Goal: Information Seeking & Learning: Learn about a topic

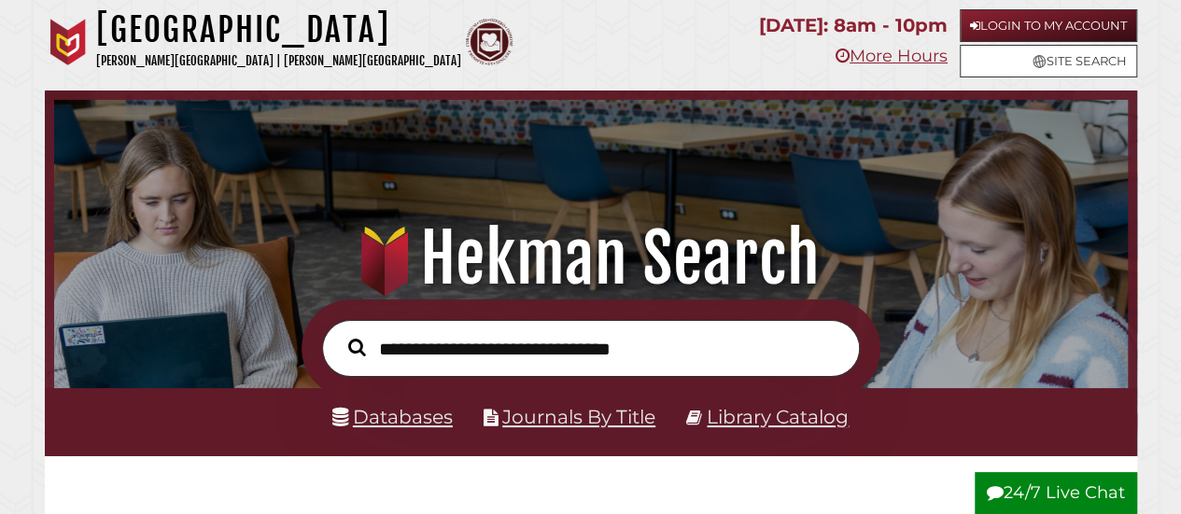
scroll to position [355, 1064]
click at [399, 414] on link "Databases" at bounding box center [392, 416] width 120 height 23
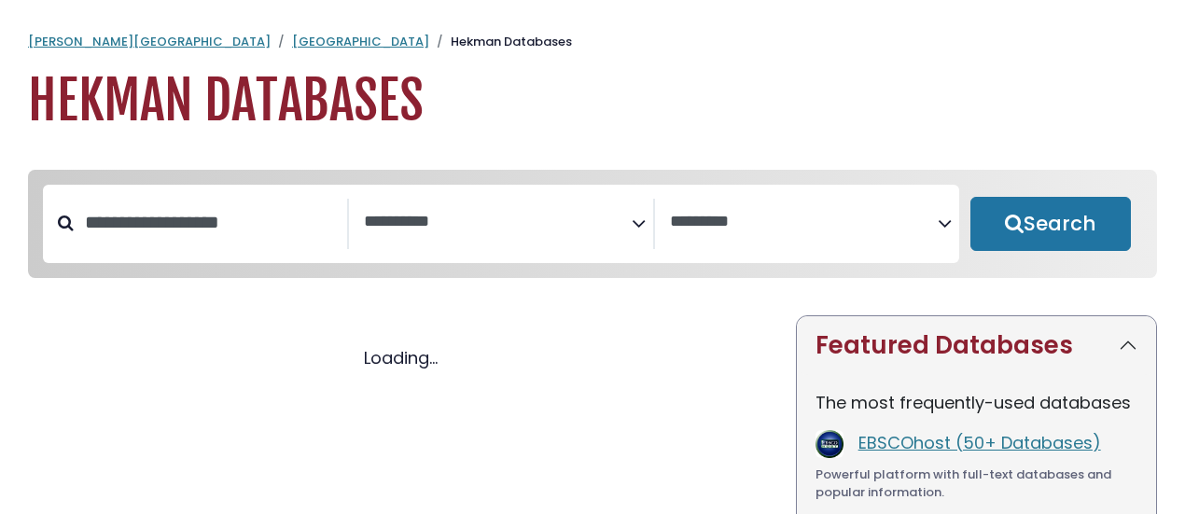
select select "Database Subject Filter"
select select "Database Vendors Filter"
select select "Database Subject Filter"
select select "Database Vendors Filter"
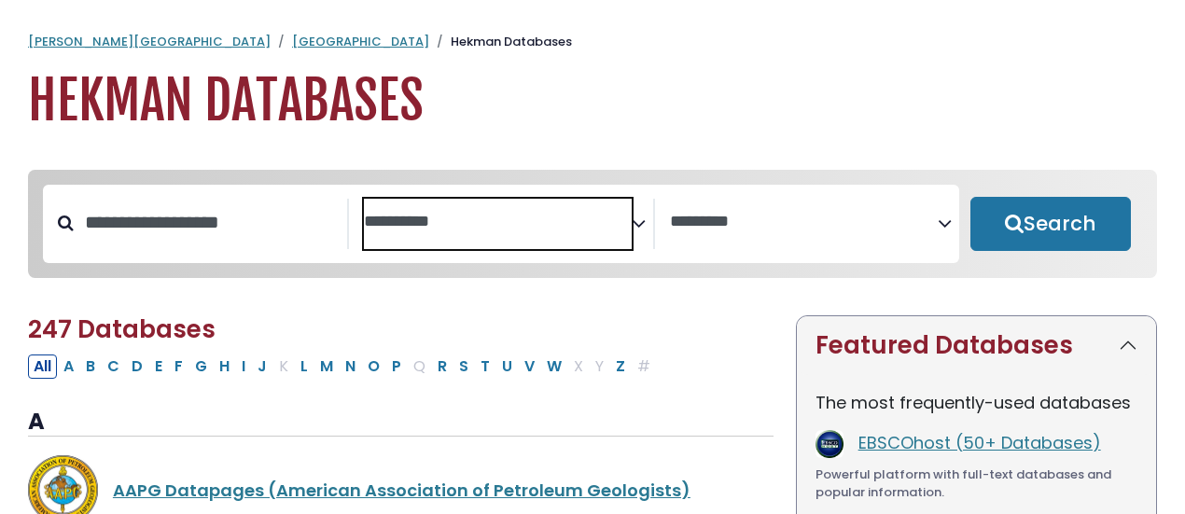
click at [529, 217] on textarea "Search" at bounding box center [498, 223] width 268 height 20
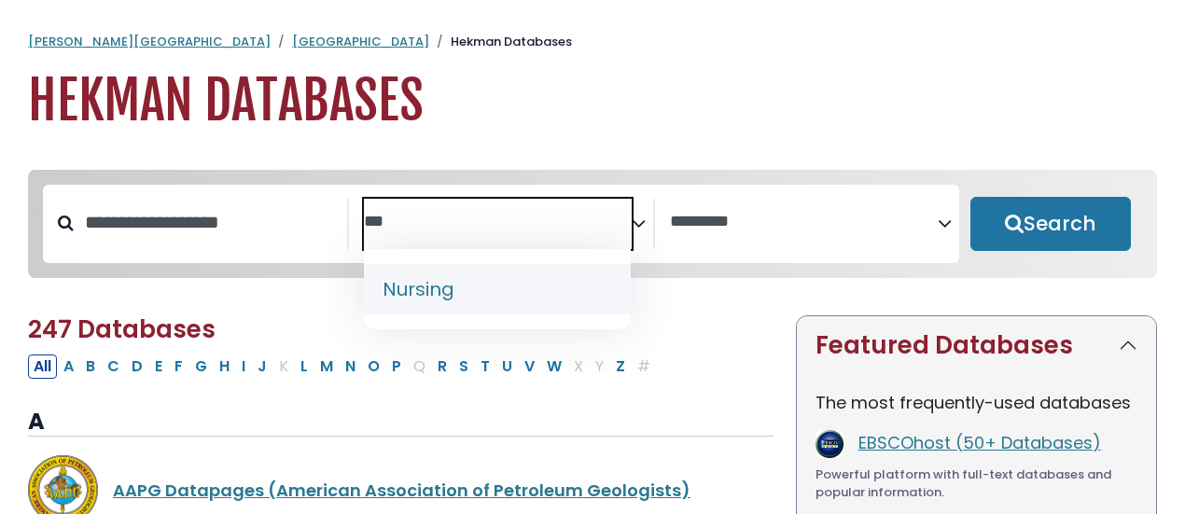
type textarea "***"
select select "*****"
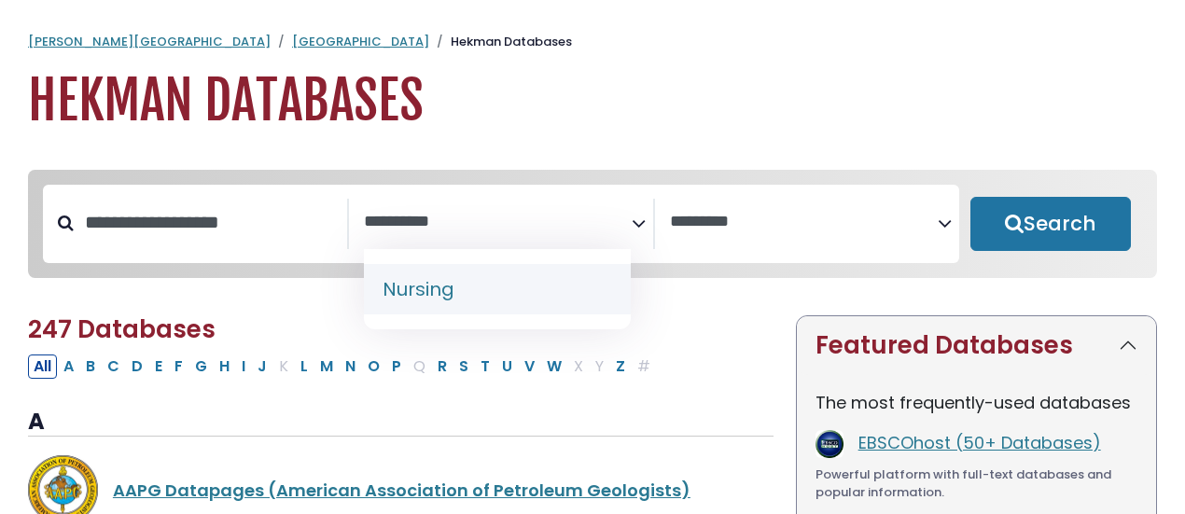
scroll to position [681, 0]
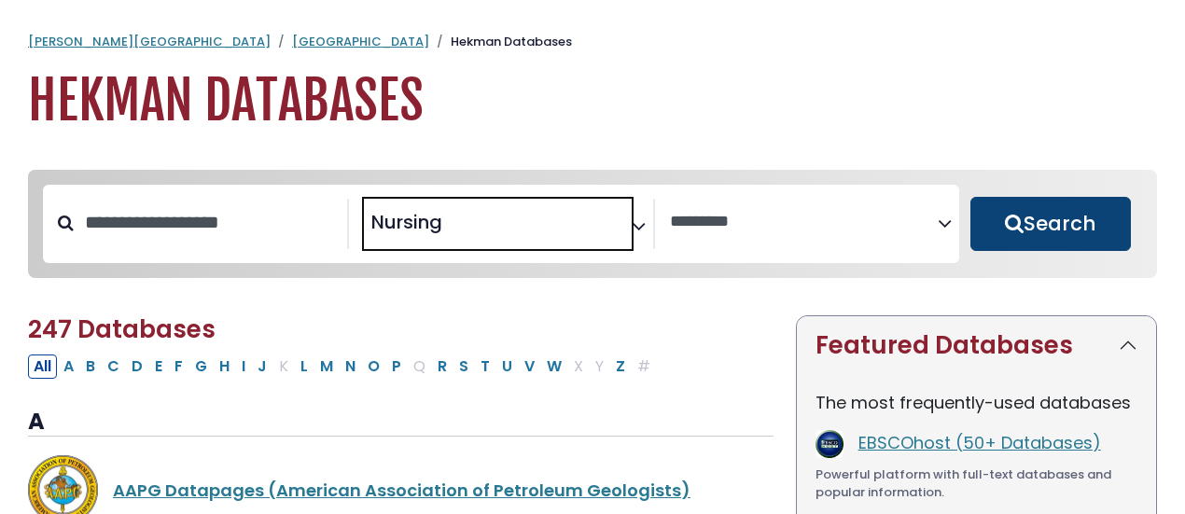
click at [1055, 244] on button "Search" at bounding box center [1051, 224] width 161 height 54
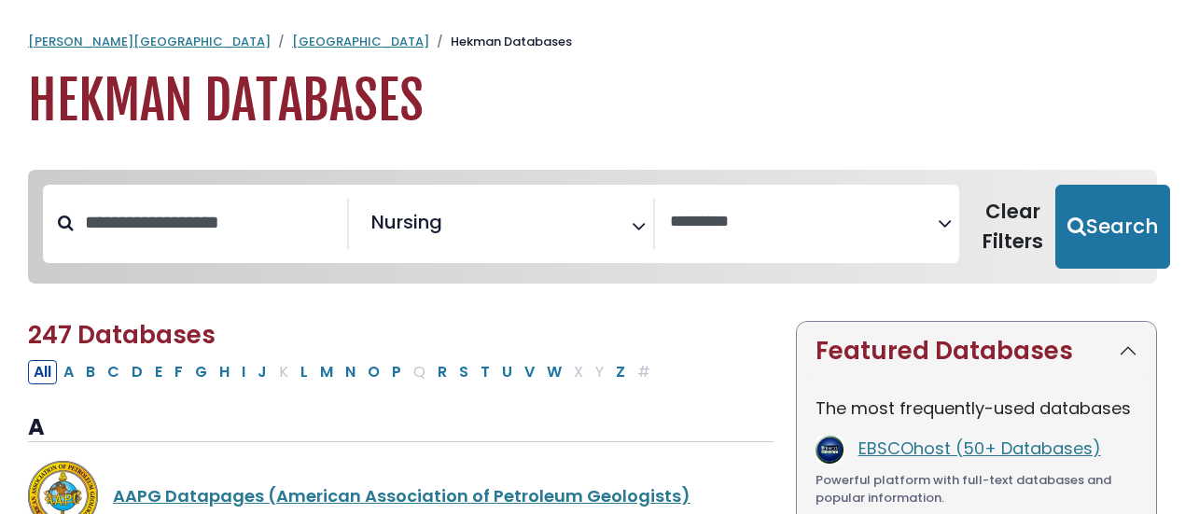
select select "Database Vendors Filter"
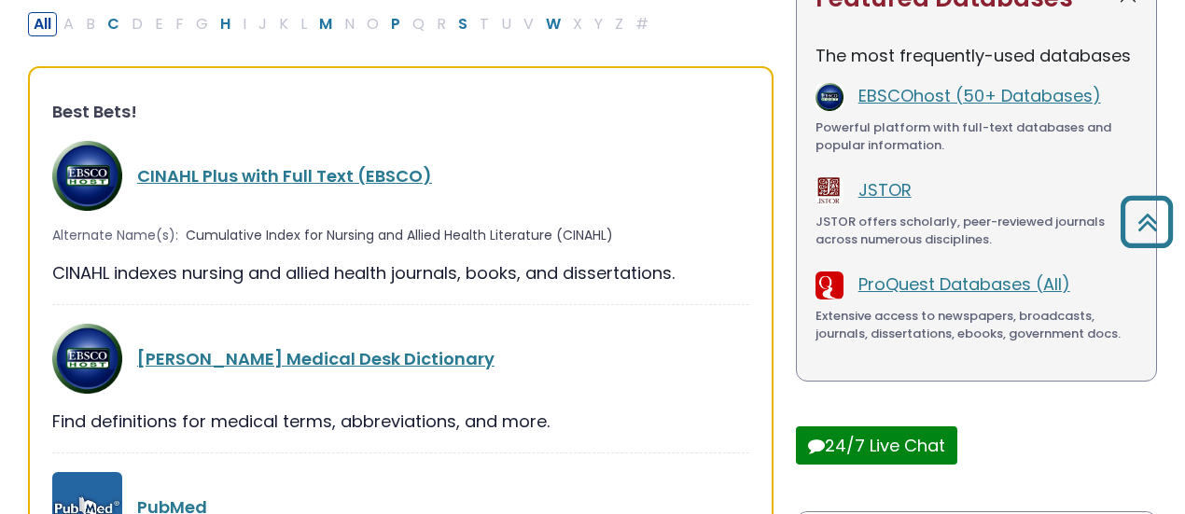
scroll to position [352, 0]
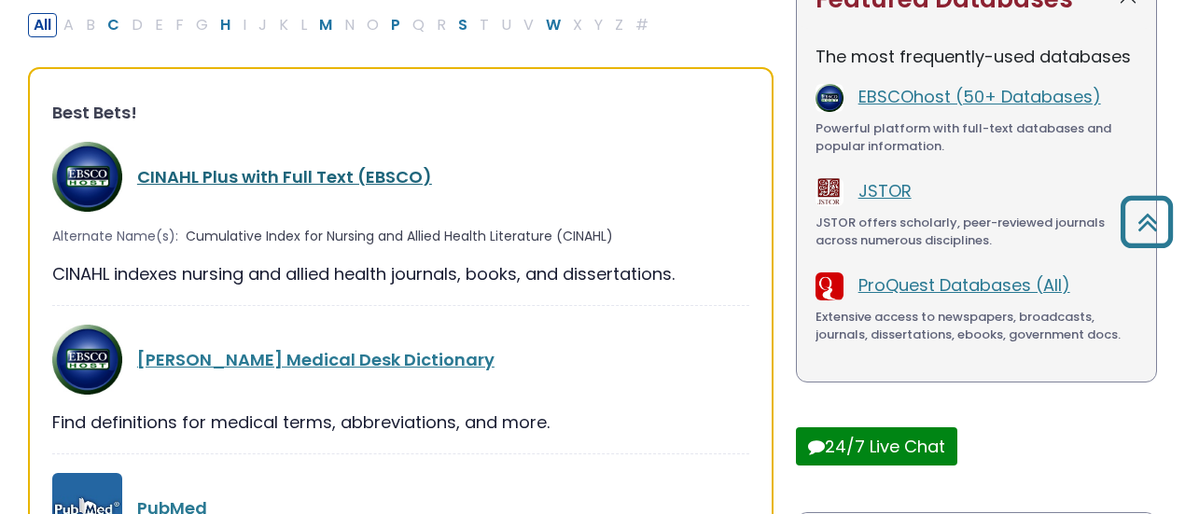
click at [245, 171] on link "CINAHL Plus with Full Text (EBSCO)" at bounding box center [284, 176] width 295 height 23
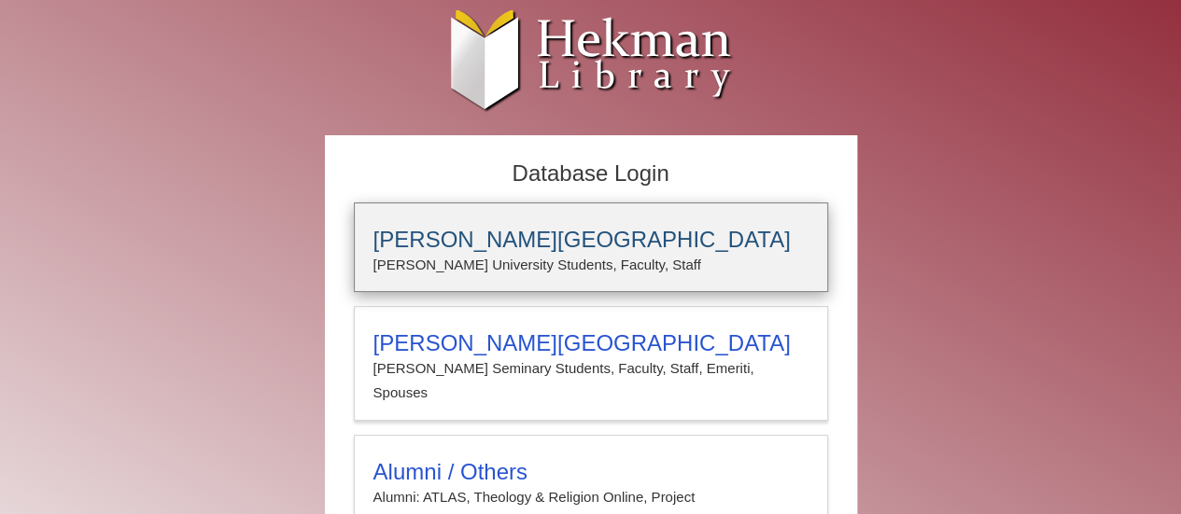
type input "**********"
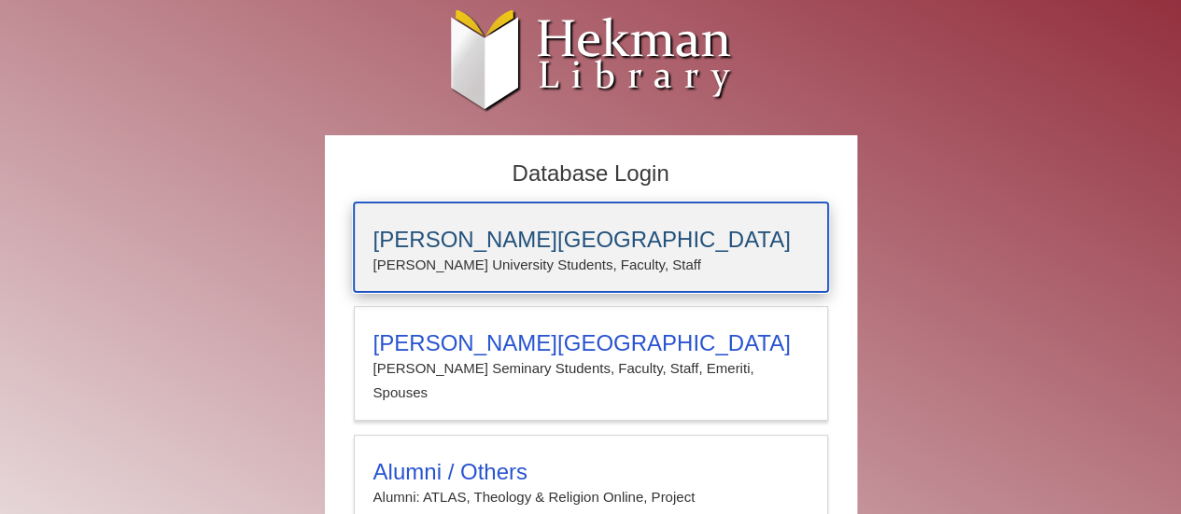
click at [447, 243] on h3 "[PERSON_NAME][GEOGRAPHIC_DATA]" at bounding box center [590, 240] width 435 height 26
